Goal: Task Accomplishment & Management: Complete application form

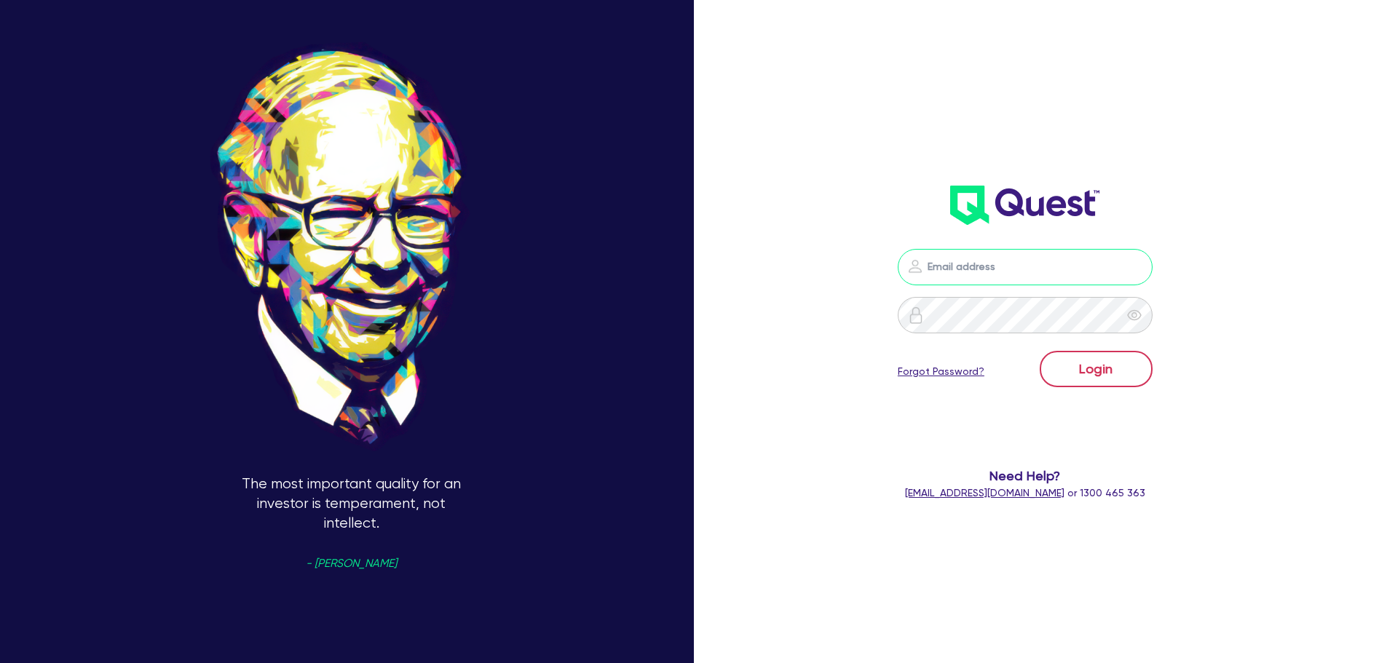
type input "maddie.cunningham@regfin.com.au"
click at [1120, 376] on button "Login" at bounding box center [1096, 369] width 113 height 36
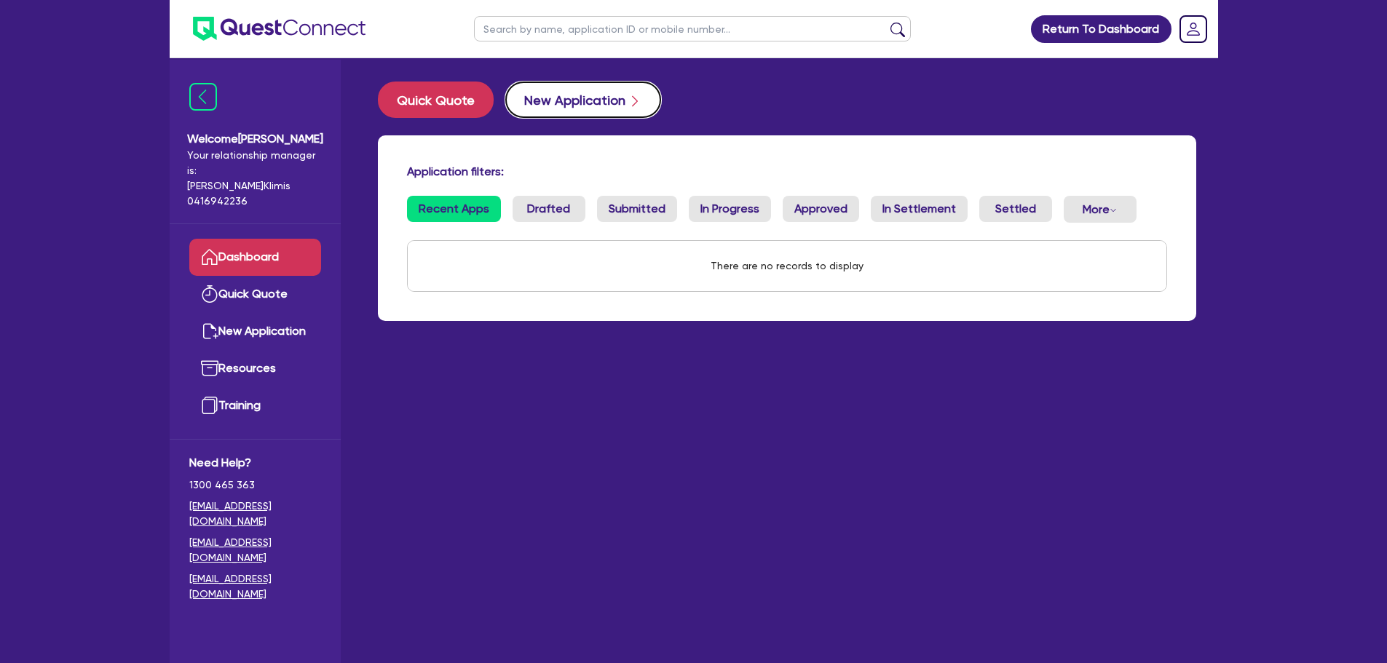
click at [596, 102] on button "New Application" at bounding box center [583, 100] width 156 height 36
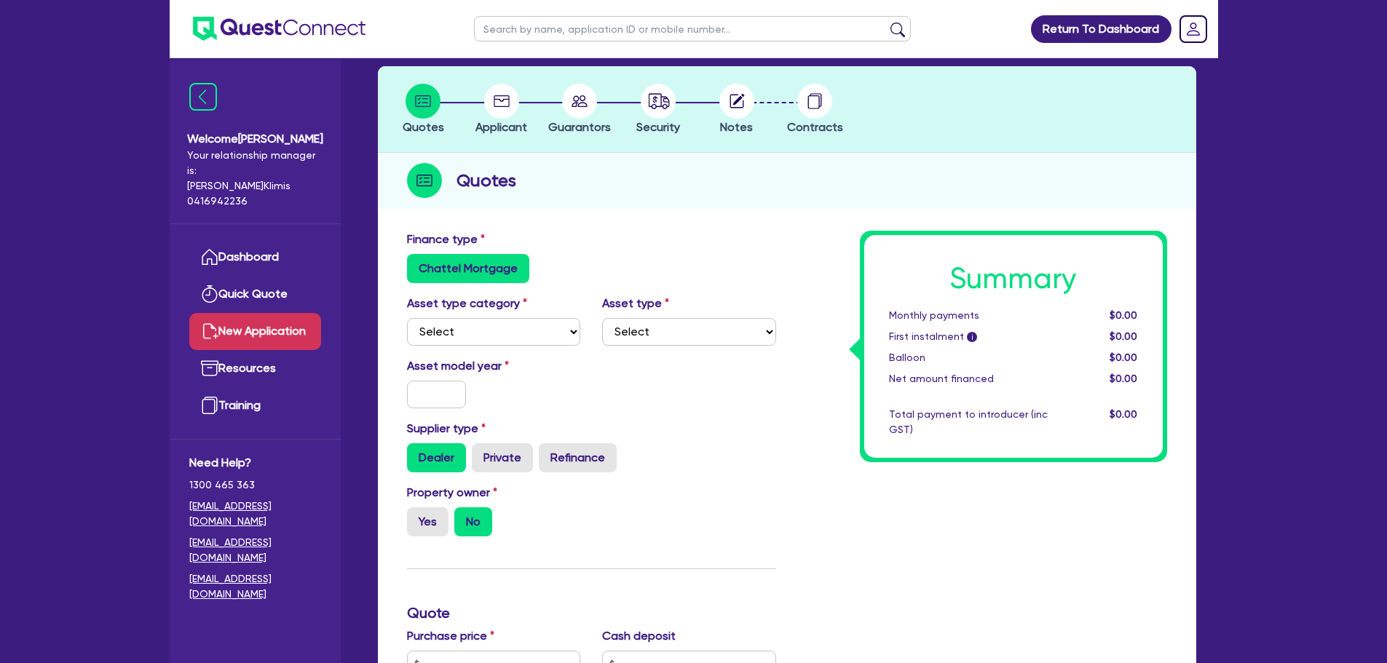
scroll to position [65, 0]
click at [510, 328] on select "Select Cars and light trucks Primary assets Secondary assets Tertiary assets" at bounding box center [494, 333] width 174 height 28
click at [483, 266] on label "Chattel Mortgage" at bounding box center [468, 269] width 122 height 29
click at [416, 264] on input "Chattel Mortgage" at bounding box center [411, 259] width 9 height 9
click at [475, 264] on label "Chattel Mortgage" at bounding box center [468, 269] width 122 height 29
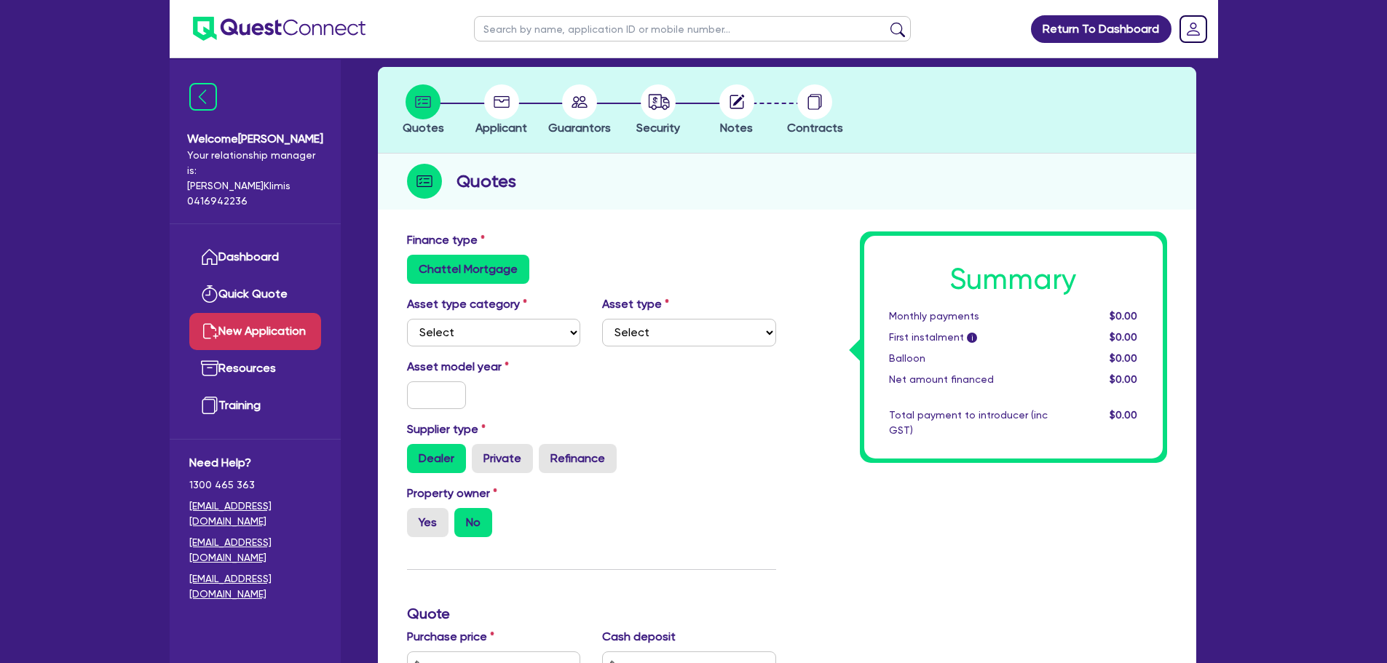
click at [416, 264] on input "Chattel Mortgage" at bounding box center [411, 259] width 9 height 9
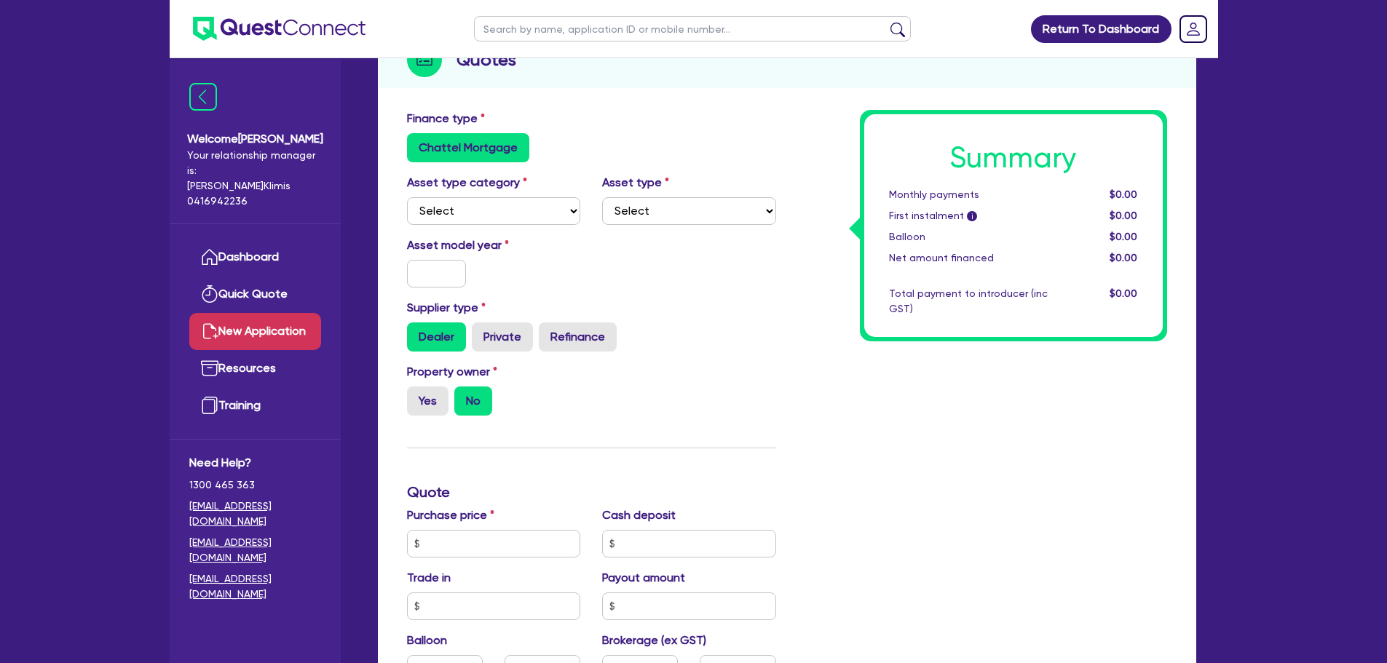
scroll to position [0, 0]
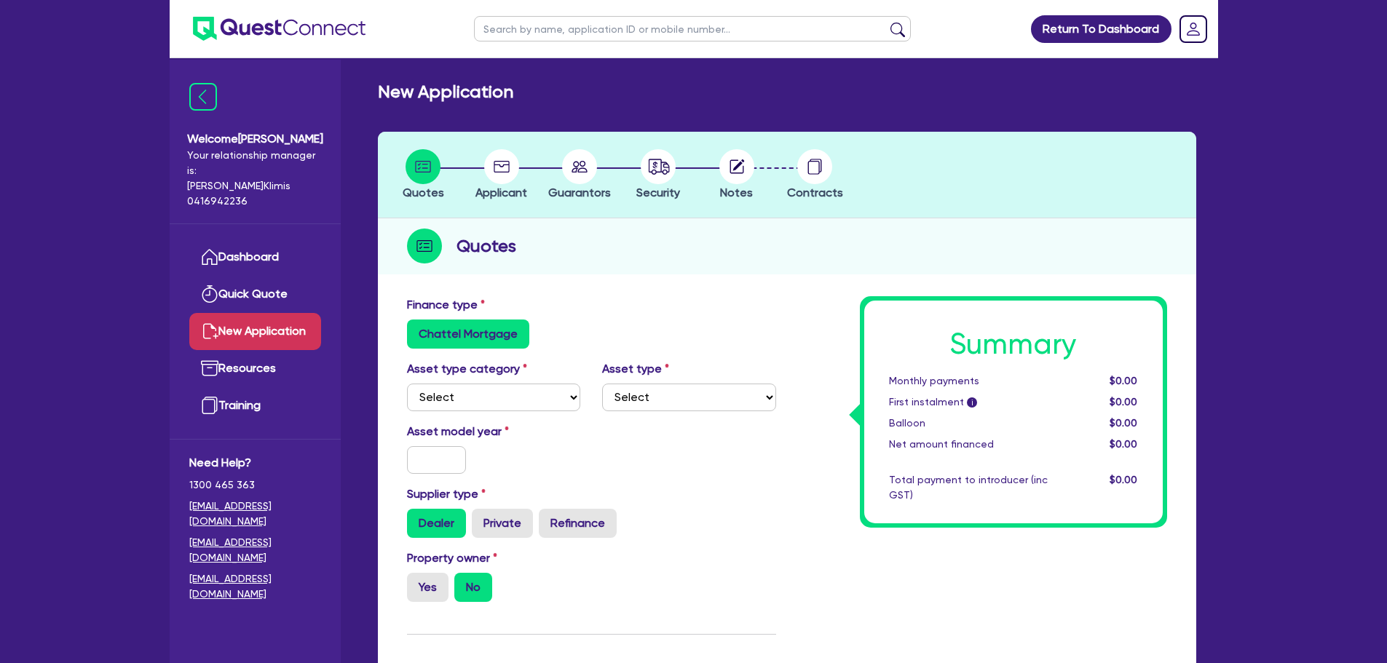
click at [504, 336] on label "Chattel Mortgage" at bounding box center [468, 334] width 122 height 29
click at [416, 329] on input "Chattel Mortgage" at bounding box center [411, 324] width 9 height 9
click at [481, 334] on label "Chattel Mortgage" at bounding box center [468, 334] width 122 height 29
click at [416, 329] on input "Chattel Mortgage" at bounding box center [411, 324] width 9 height 9
click at [660, 401] on select "Select" at bounding box center [689, 398] width 174 height 28
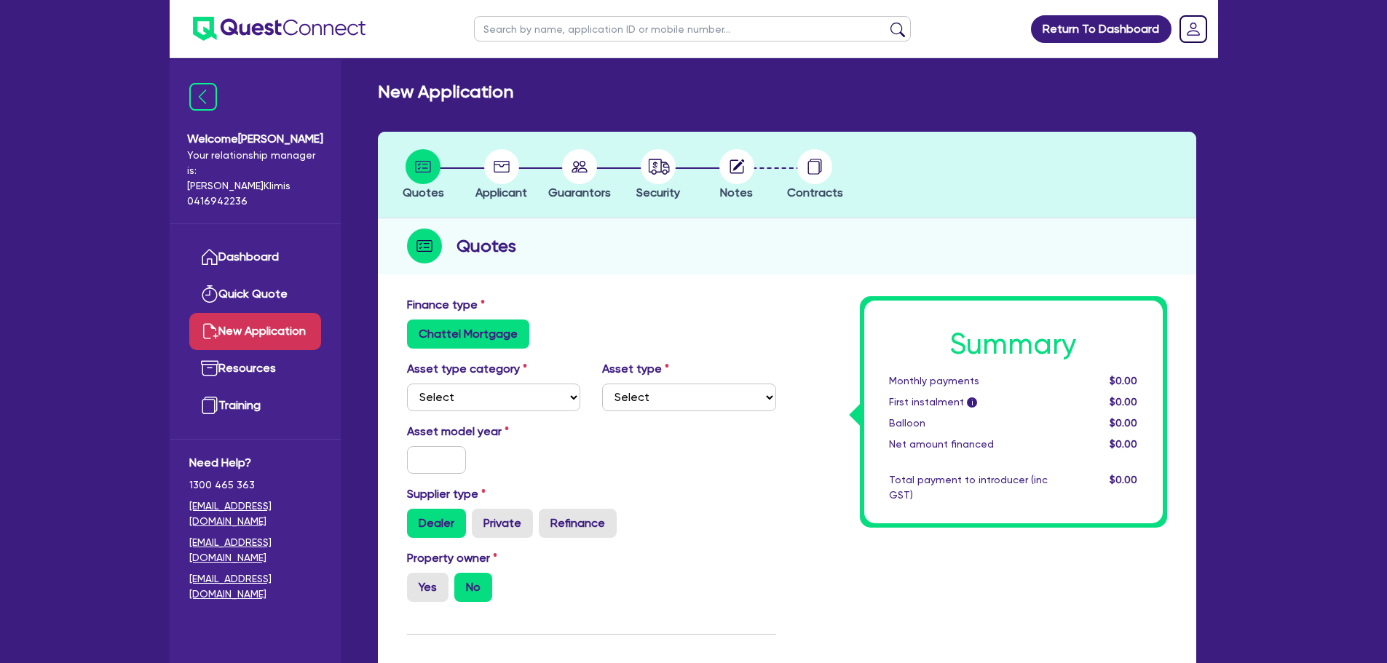
click at [508, 339] on label "Chattel Mortgage" at bounding box center [468, 334] width 122 height 29
click at [416, 329] on input "Chattel Mortgage" at bounding box center [411, 324] width 9 height 9
click at [507, 386] on select "Select Cars and light trucks Primary assets Secondary assets Tertiary assets" at bounding box center [494, 398] width 174 height 28
select select "PRIMARY_ASSETS"
click at [407, 384] on select "Select Cars and light trucks Primary assets Secondary assets Tertiary assets" at bounding box center [494, 398] width 174 height 28
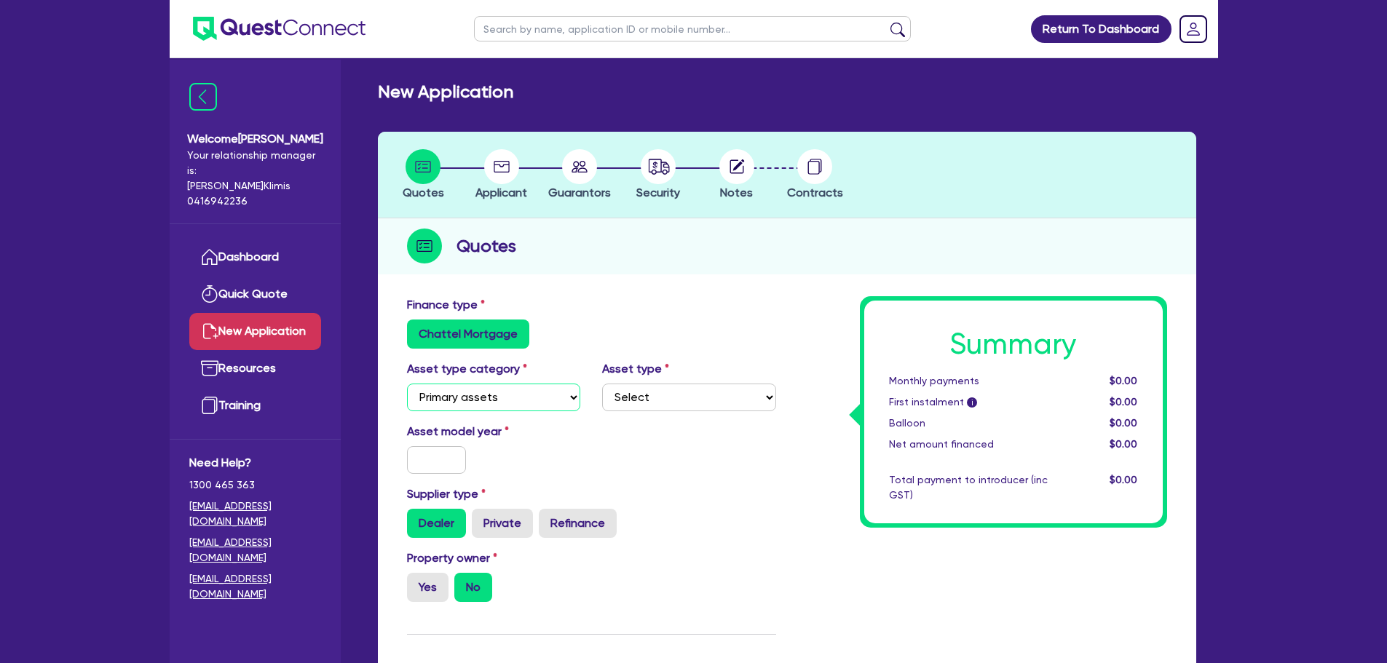
click at [565, 403] on select "Select Cars and light trucks Primary assets Secondary assets Tertiary assets" at bounding box center [494, 398] width 174 height 28
click at [673, 312] on div "Finance type Chattel Mortgage" at bounding box center [591, 322] width 391 height 52
click at [1123, 34] on link "Return To Dashboard" at bounding box center [1101, 29] width 141 height 28
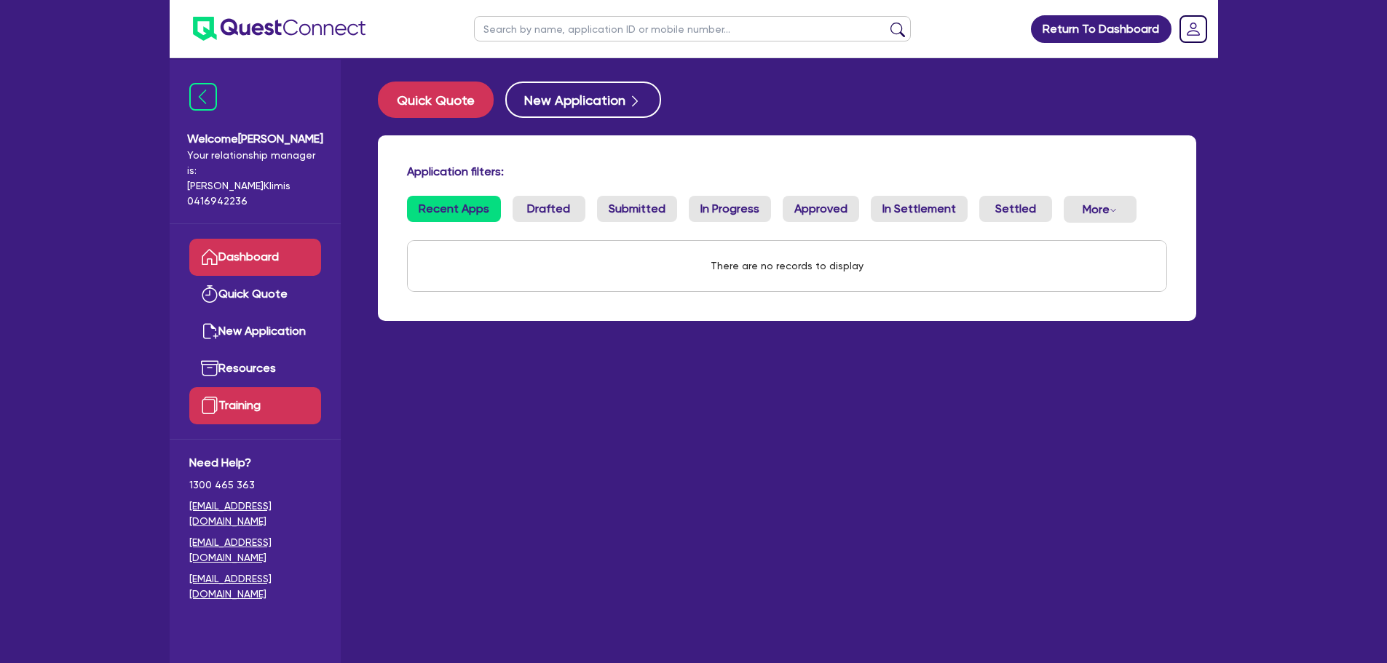
click at [244, 391] on link "Training" at bounding box center [255, 405] width 132 height 37
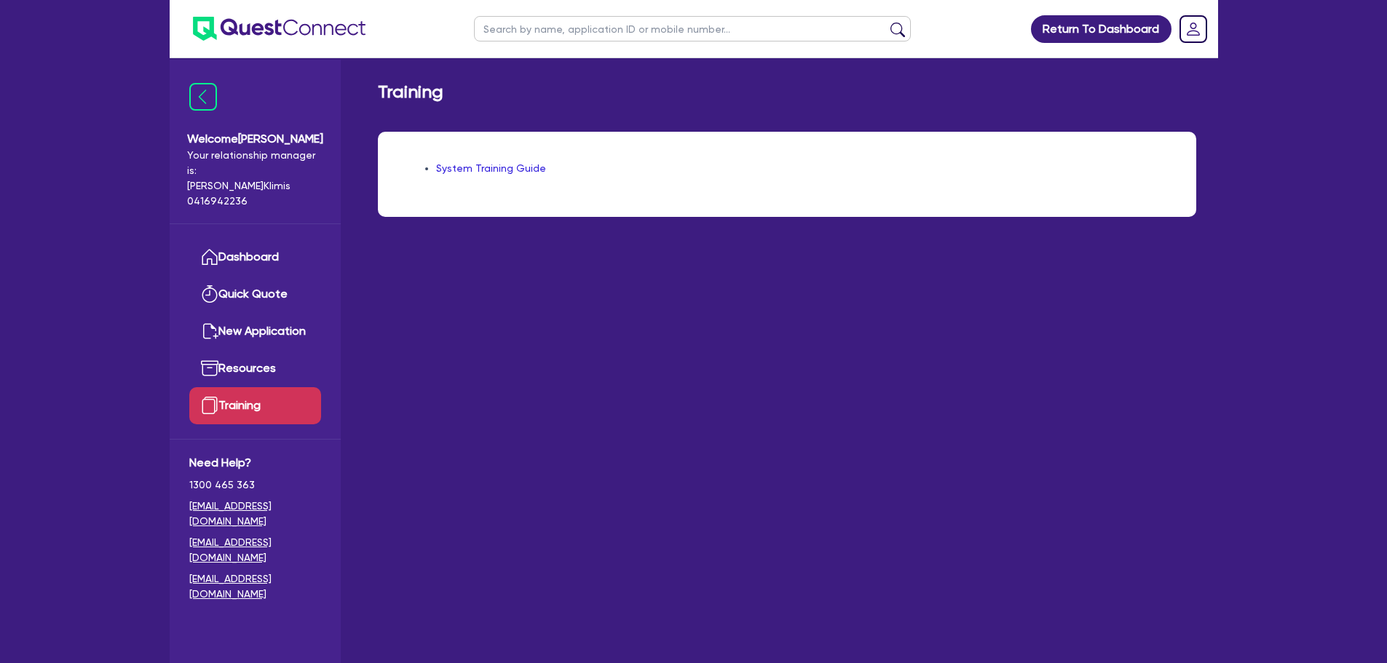
click at [489, 166] on link "System Training Guide" at bounding box center [491, 168] width 110 height 12
click at [272, 251] on link "Dashboard" at bounding box center [255, 257] width 132 height 37
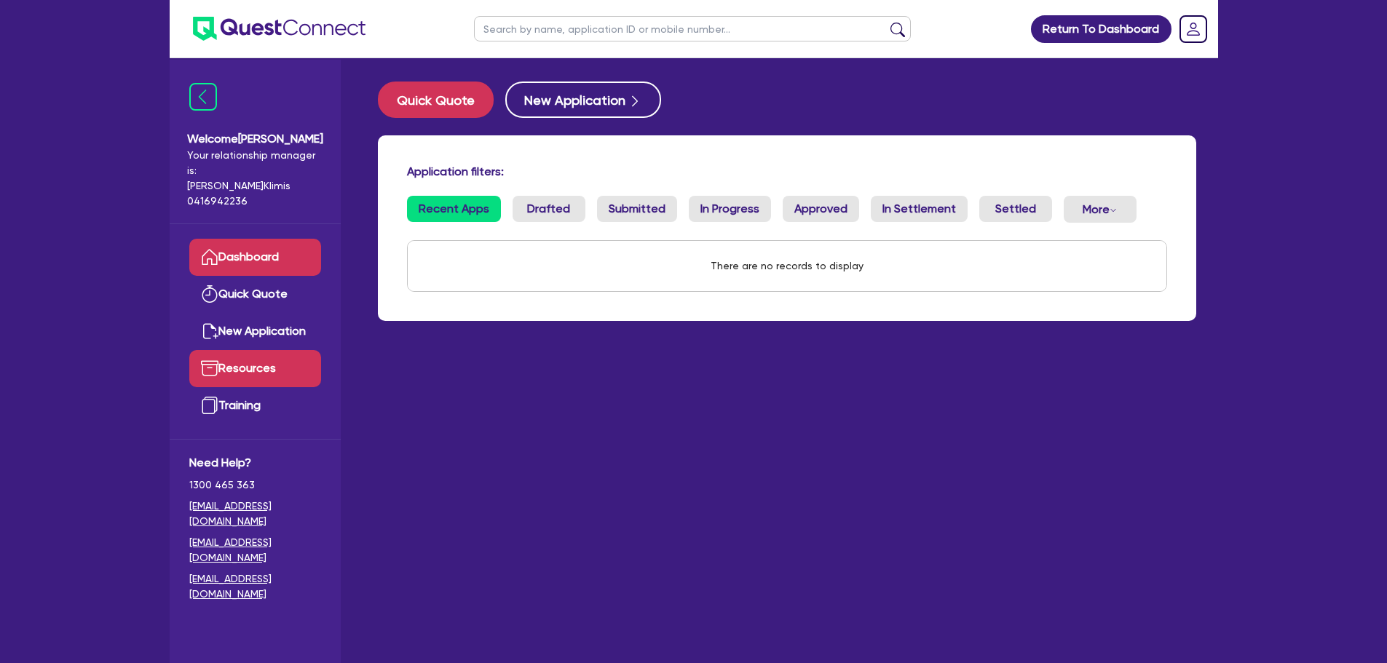
click at [261, 355] on link "Resources" at bounding box center [255, 368] width 132 height 37
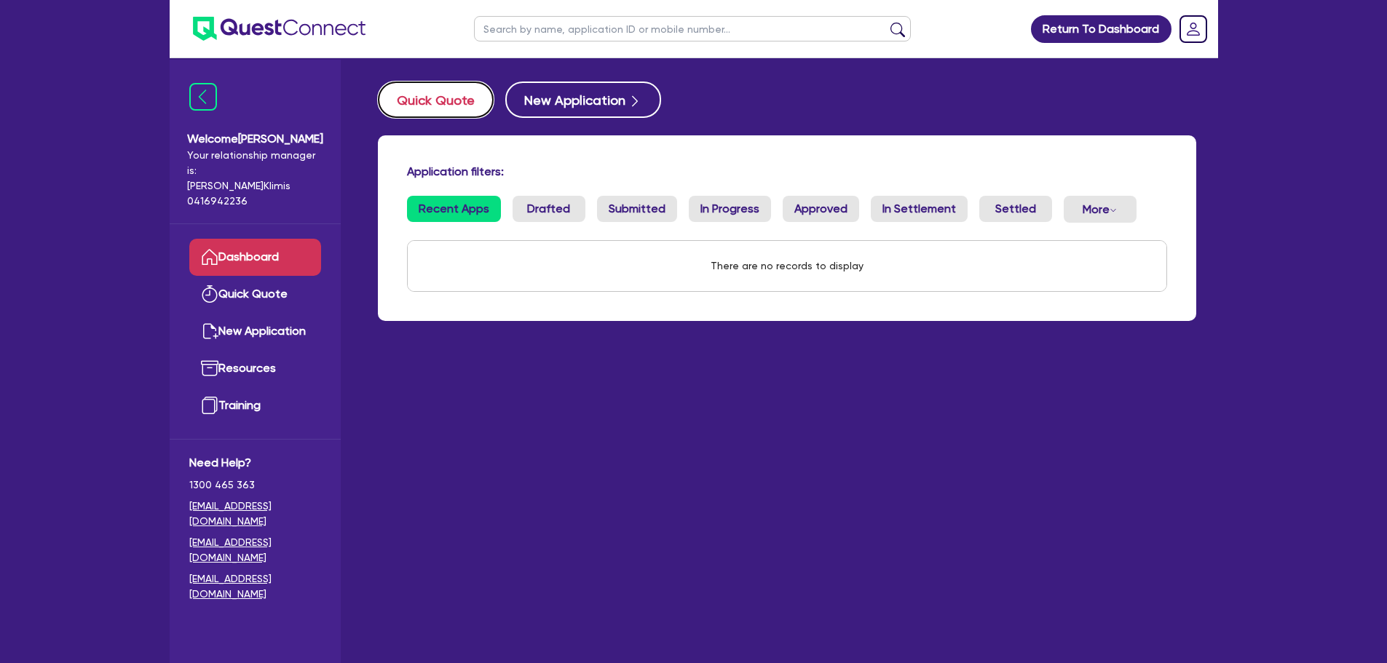
click at [430, 104] on button "Quick Quote" at bounding box center [436, 100] width 116 height 36
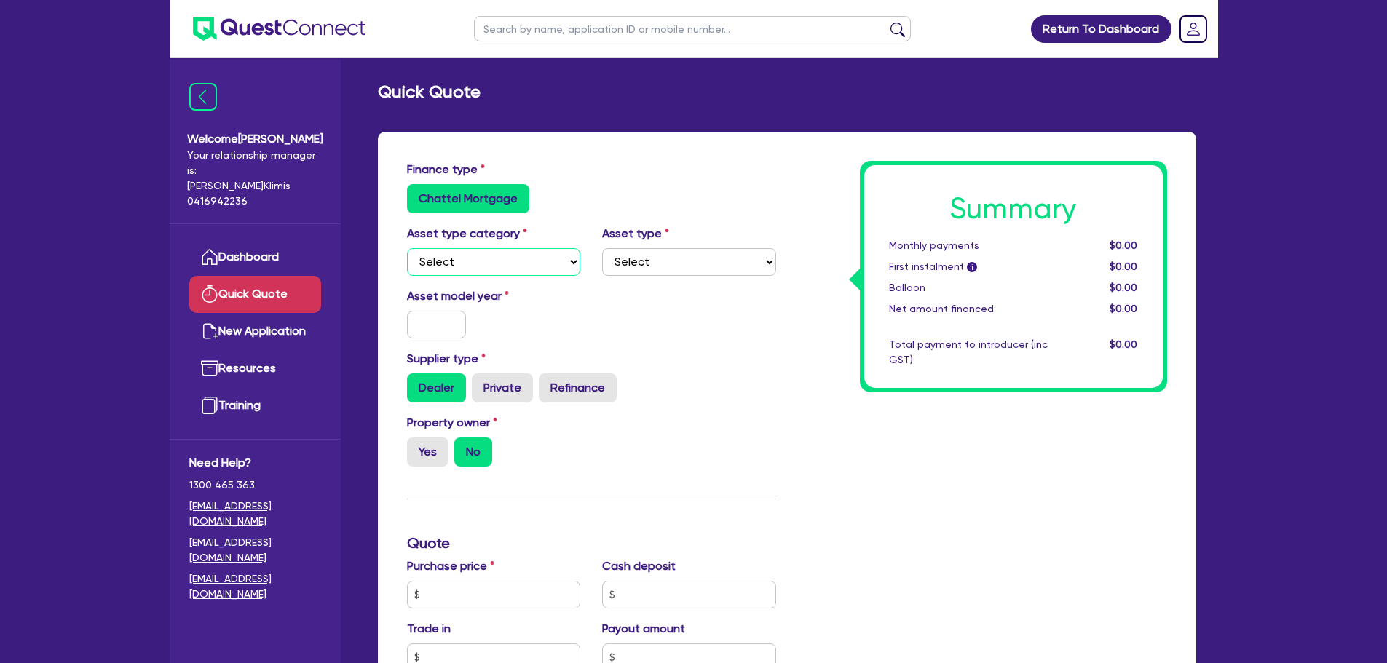
click at [503, 261] on select "Select Cars and light trucks Primary assets Secondary assets Tertiary assets" at bounding box center [494, 262] width 174 height 28
select select "PRIMARY_ASSETS"
click at [407, 248] on select "Select Cars and light trucks Primary assets Secondary assets Tertiary assets" at bounding box center [494, 262] width 174 height 28
click at [679, 249] on select "Select Heavy trucks over 4.5 tonne Trailers Bus and coaches Yellow goods and ex…" at bounding box center [689, 262] width 174 height 28
select select "YELLOW_GOODS_AND_EXCAVATORS"
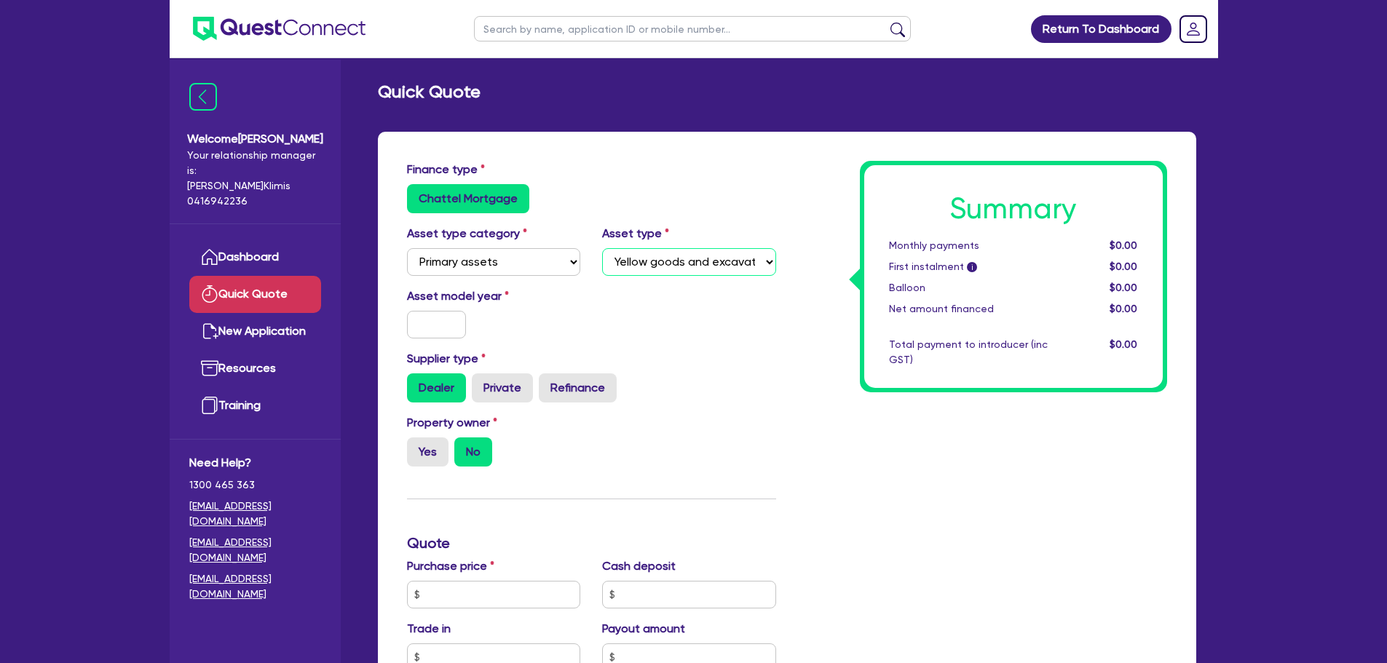
click at [602, 248] on select "Select Heavy trucks over 4.5 tonne Trailers Bus and coaches Yellow goods and ex…" at bounding box center [689, 262] width 174 height 28
click at [439, 330] on input "text" at bounding box center [437, 325] width 60 height 28
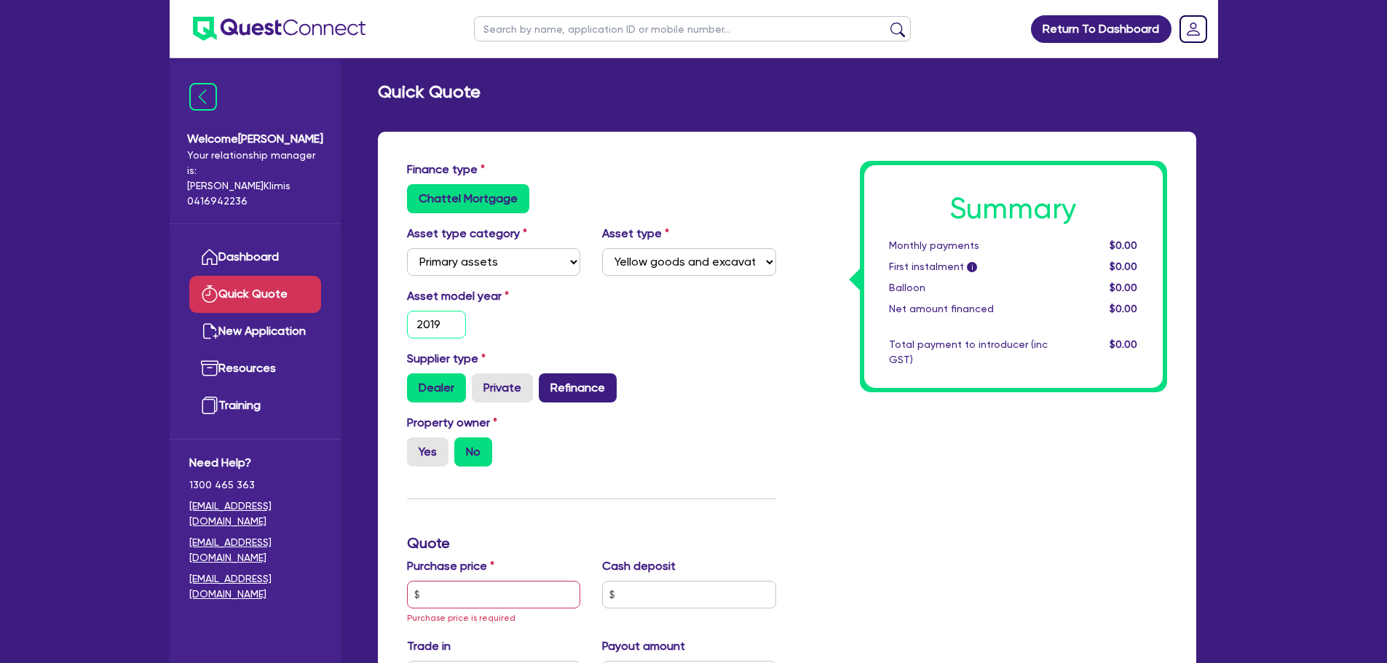
type input "2019"
click at [574, 390] on label "Refinance" at bounding box center [578, 387] width 78 height 29
click at [548, 383] on input "Refinance" at bounding box center [543, 377] width 9 height 9
radio input "true"
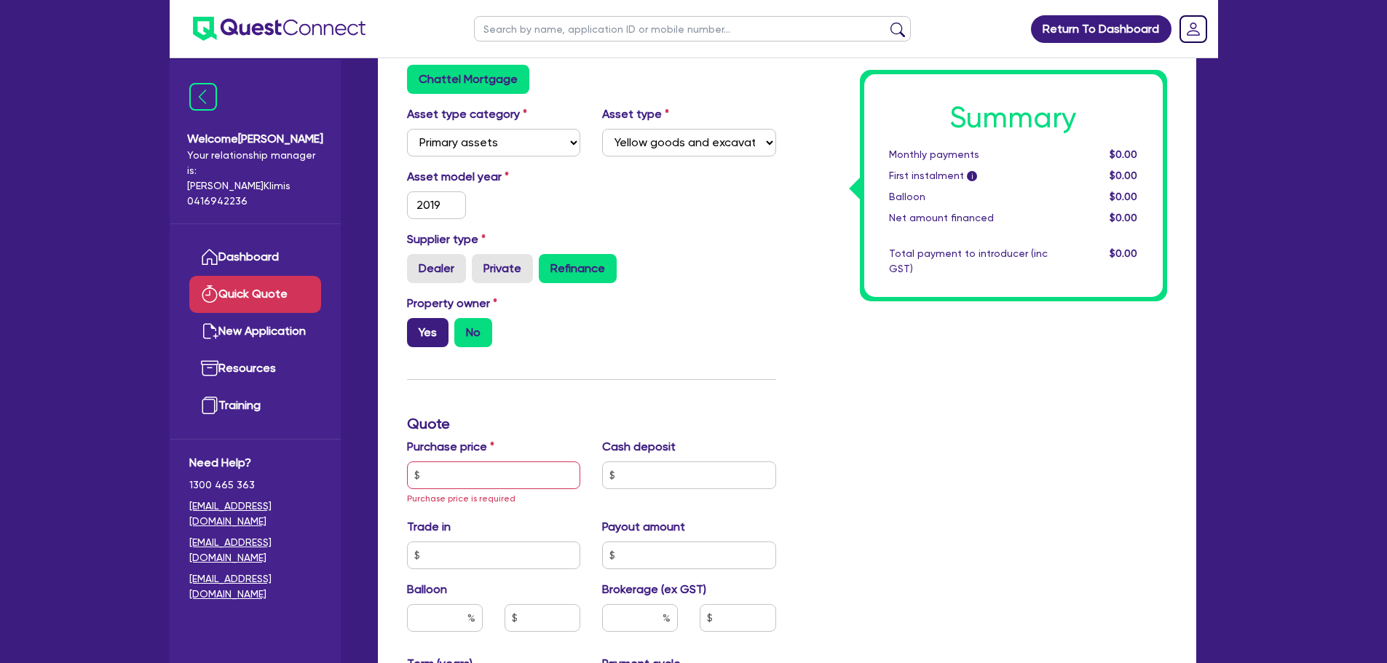
scroll to position [146, 0]
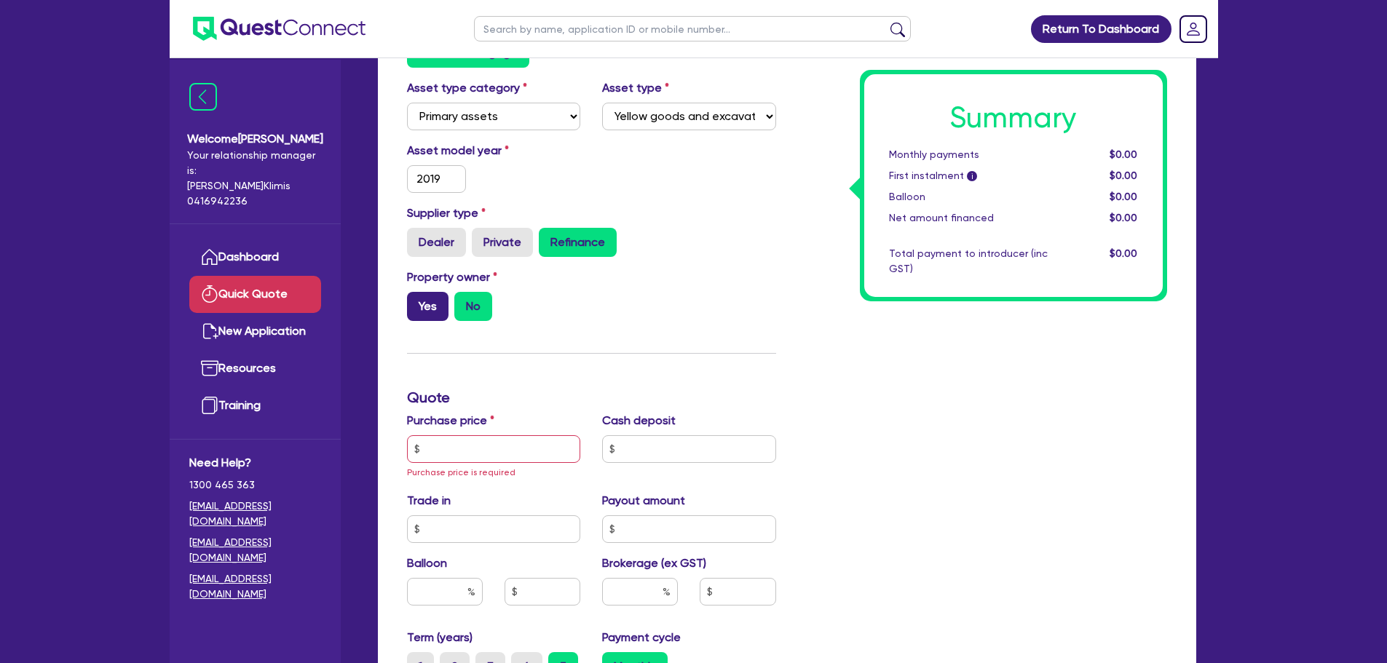
click at [432, 312] on label "Yes" at bounding box center [427, 306] width 41 height 29
click at [416, 301] on input "Yes" at bounding box center [411, 296] width 9 height 9
radio input "true"
click at [468, 450] on input "text" at bounding box center [494, 449] width 174 height 28
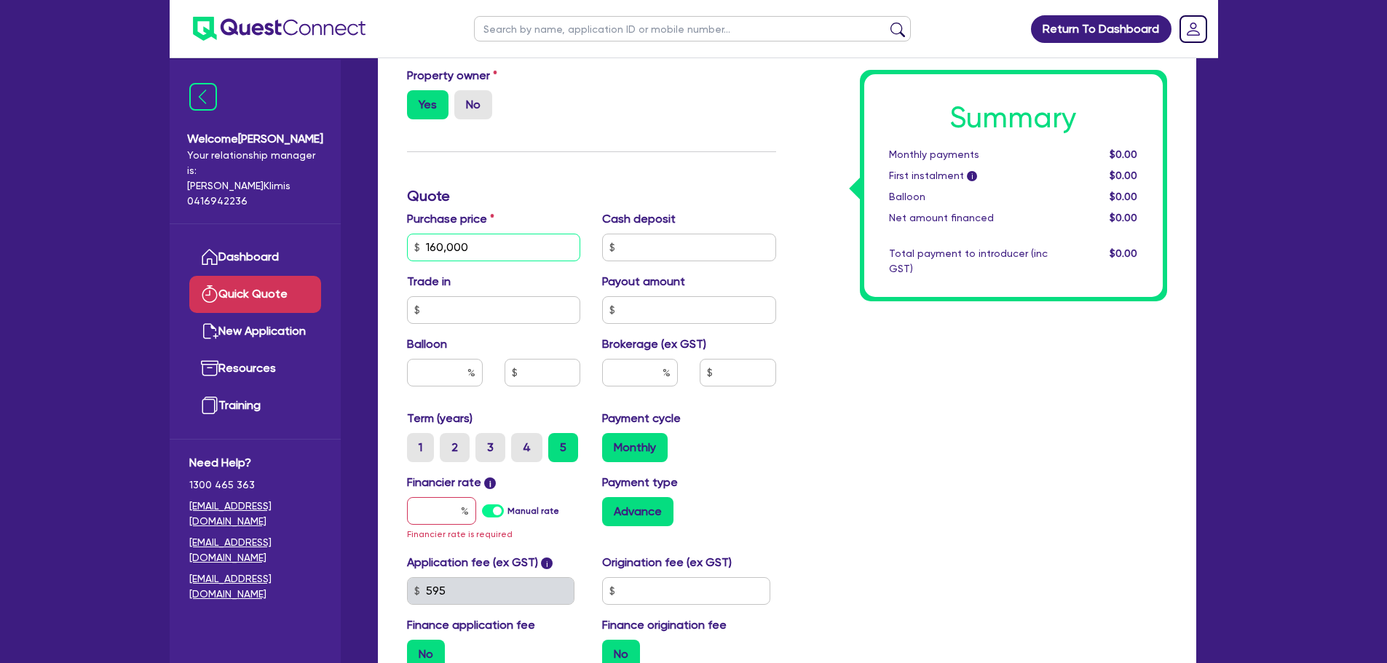
scroll to position [364, 0]
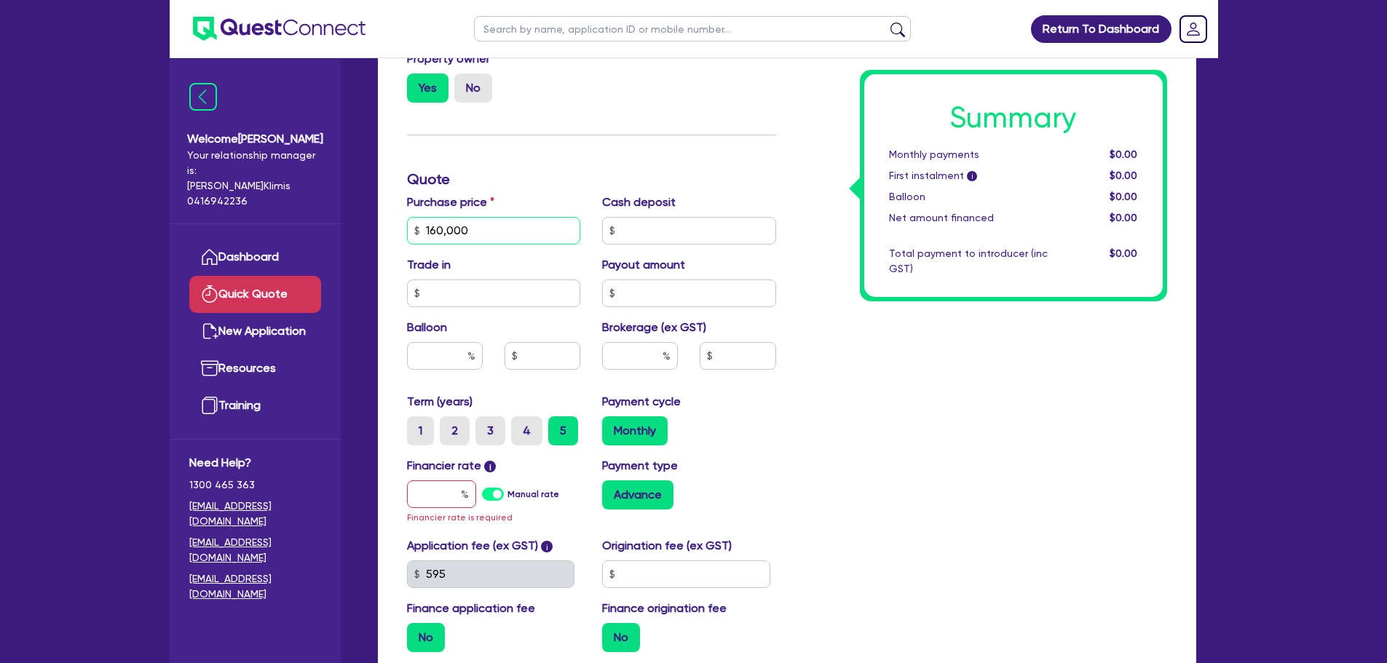
type input "160,000"
click at [445, 358] on input "text" at bounding box center [445, 356] width 76 height 28
type input "0"
click at [642, 357] on input "text" at bounding box center [640, 356] width 76 height 28
type input "2"
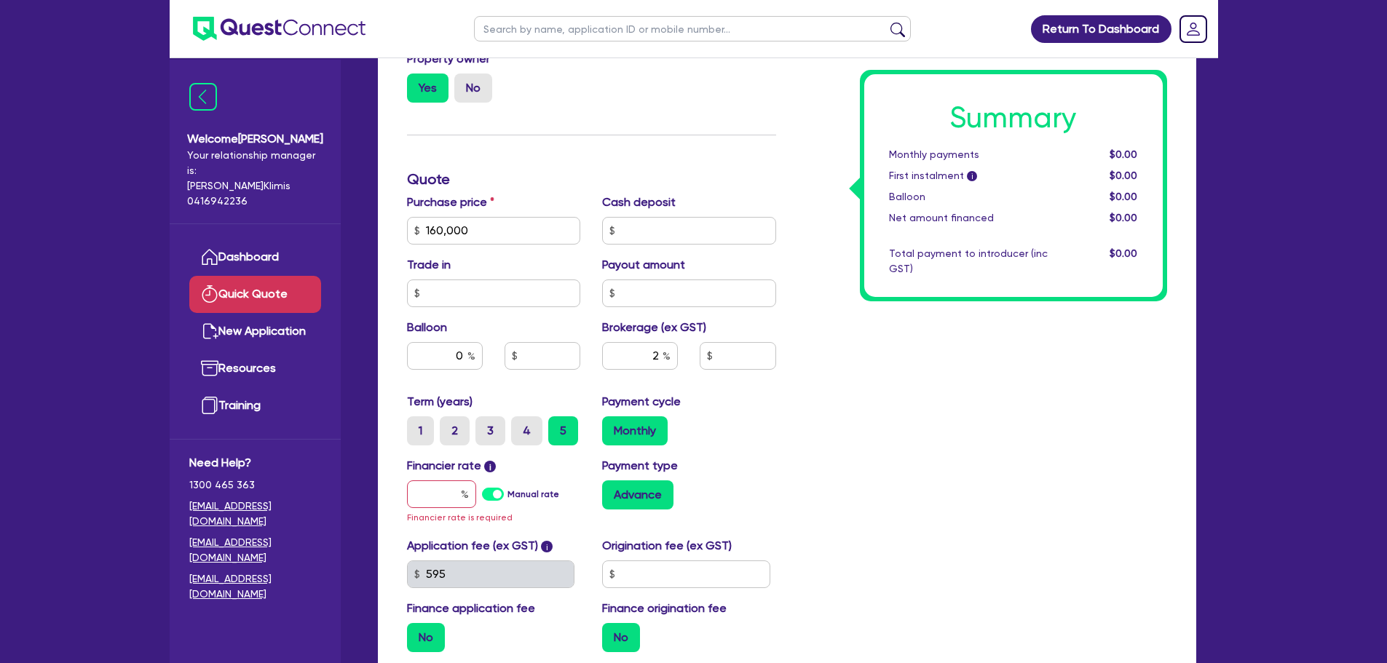
click at [507, 490] on label "Manual rate" at bounding box center [533, 494] width 52 height 13
click at [0, 0] on input "Manual rate" at bounding box center [0, 0] width 0 height 0
type input "3,200"
type input "17"
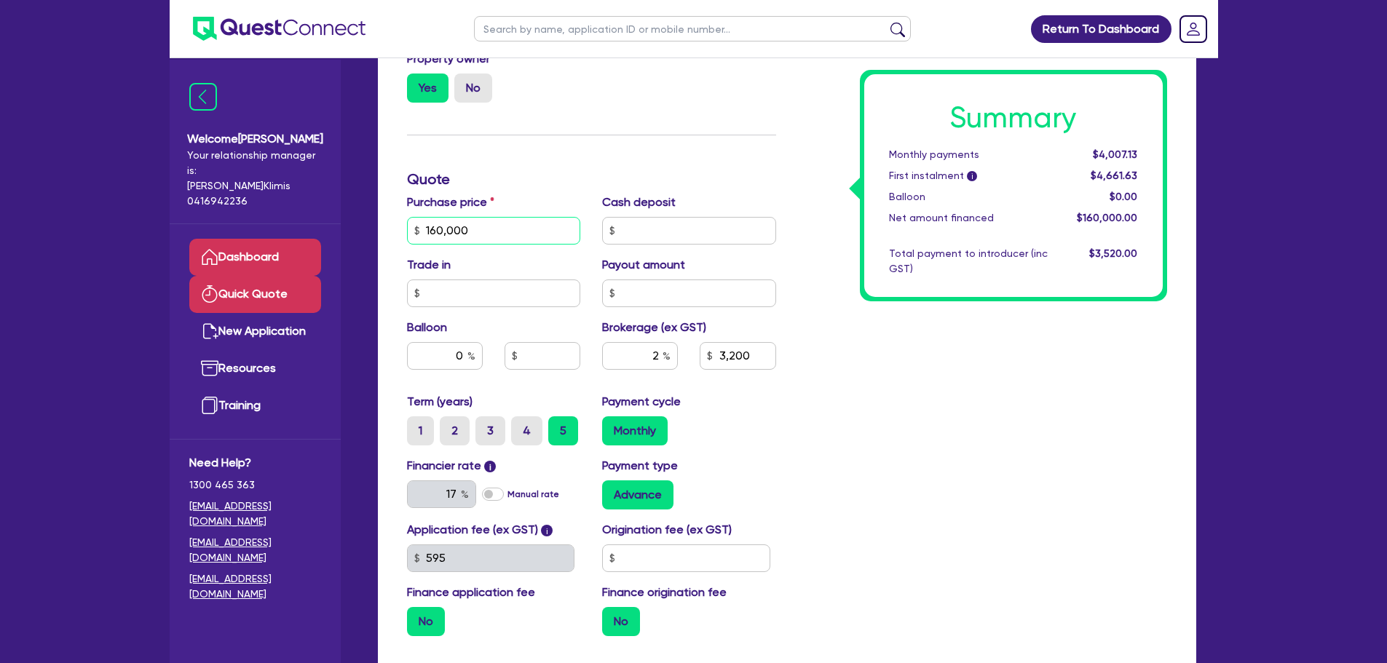
drag, startPoint x: 495, startPoint y: 229, endPoint x: 277, endPoint y: 229, distance: 217.7
click at [277, 229] on div "Welcome [PERSON_NAME] Your relationship manager is: [PERSON_NAME] 0416942236 Da…" at bounding box center [694, 223] width 1048 height 1175
type input "900,000"
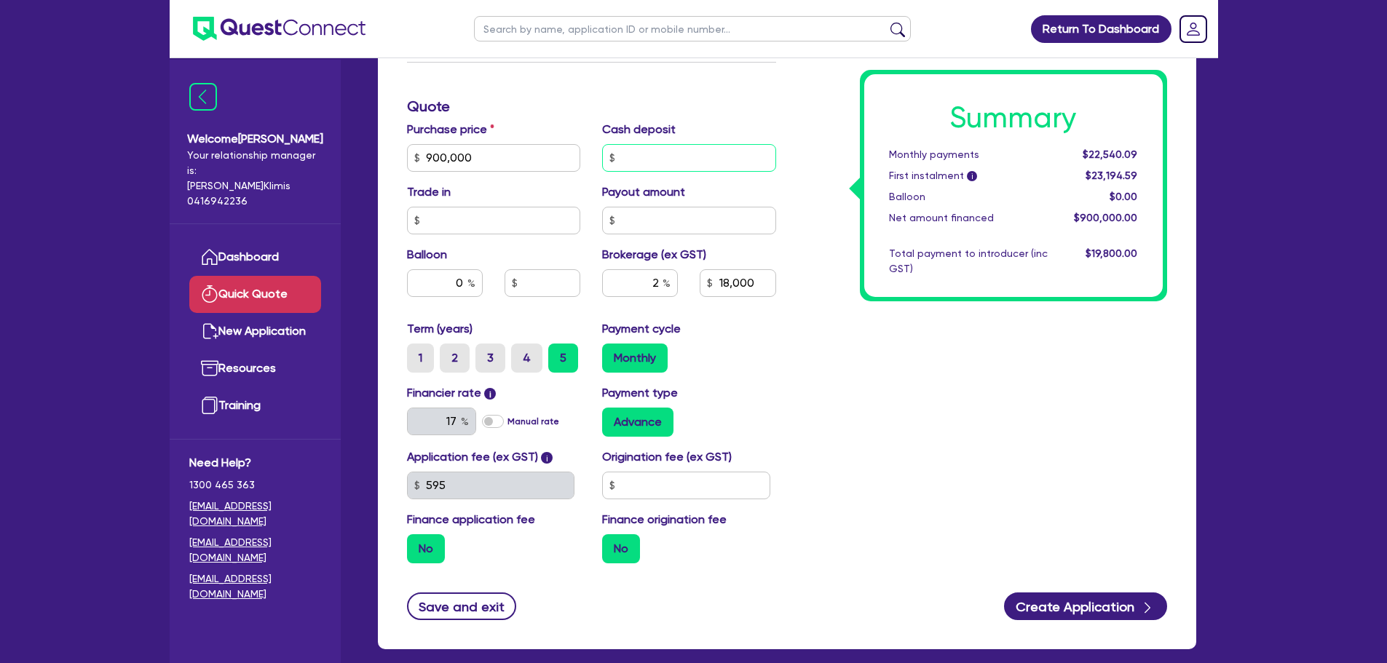
scroll to position [510, 0]
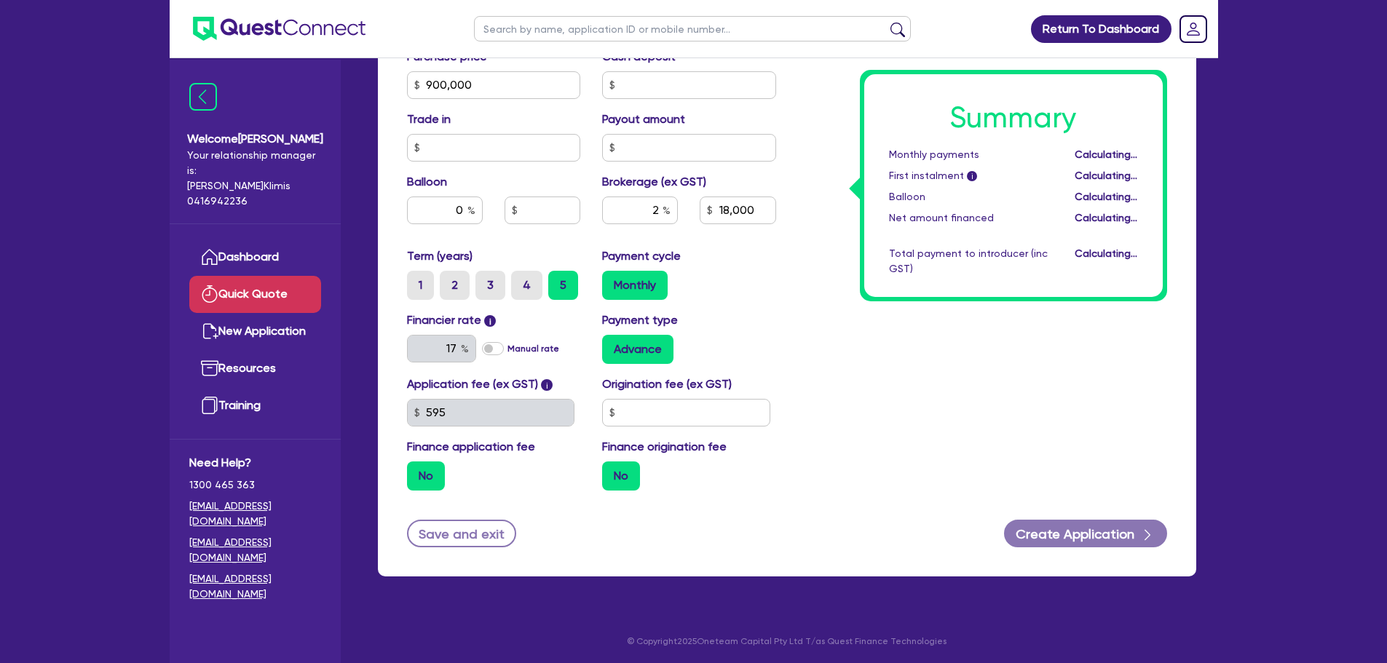
type input "18,000"
click at [507, 350] on label "Manual rate" at bounding box center [533, 348] width 52 height 13
click at [0, 0] on input "Manual rate" at bounding box center [0, 0] width 0 height 0
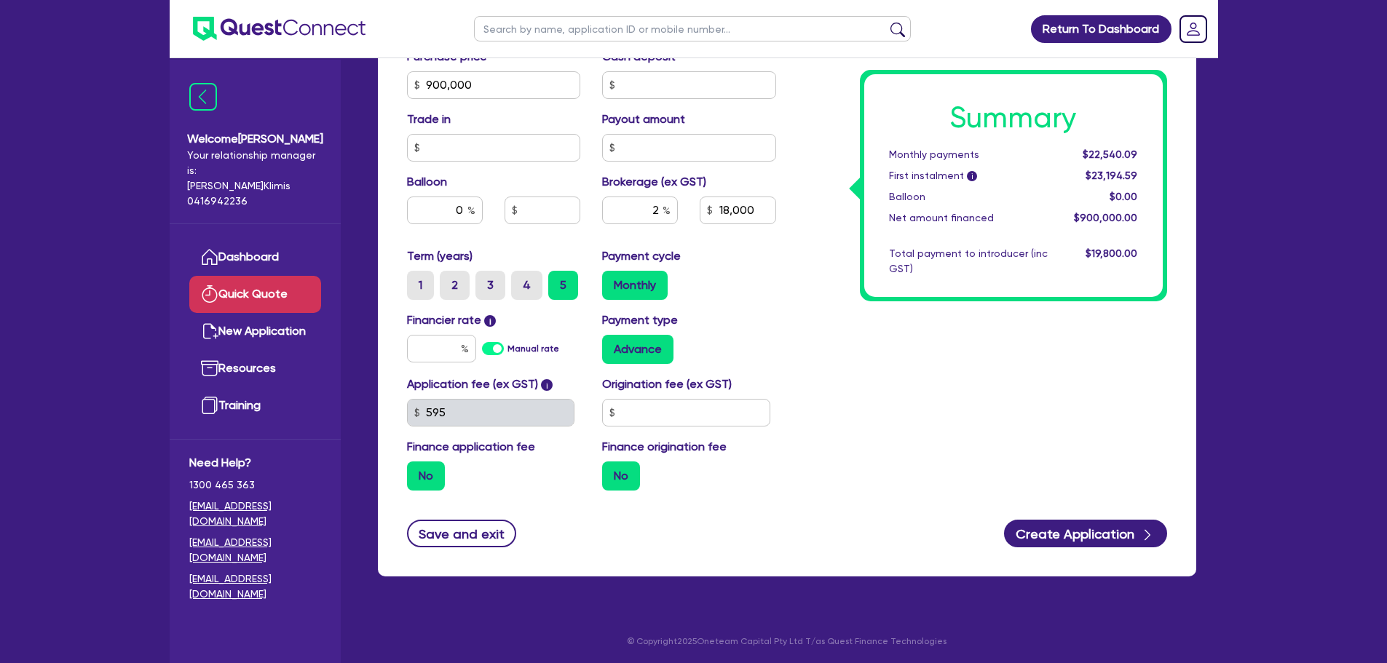
click at [507, 347] on label "Manual rate" at bounding box center [533, 348] width 52 height 13
click at [0, 0] on input "Manual rate" at bounding box center [0, 0] width 0 height 0
type input "18,000"
type input "17"
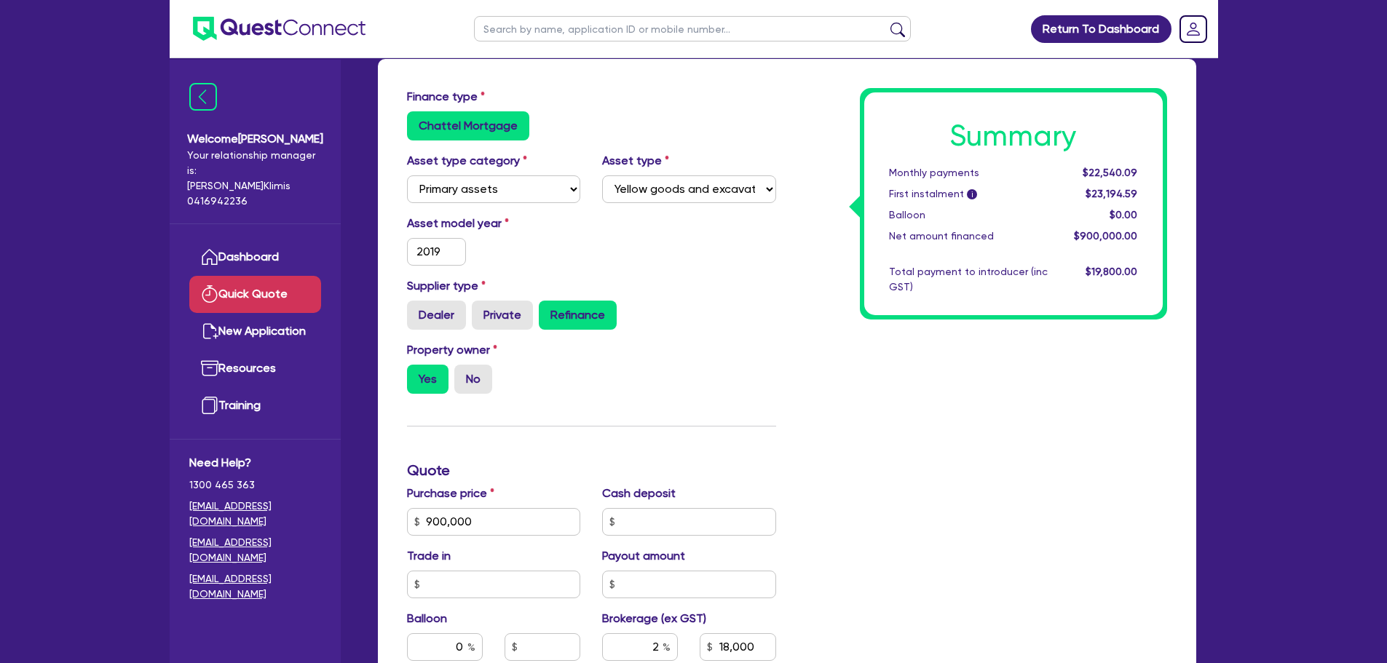
scroll to position [0, 0]
